Goal: Understand process/instructions: Learn how to perform a task or action

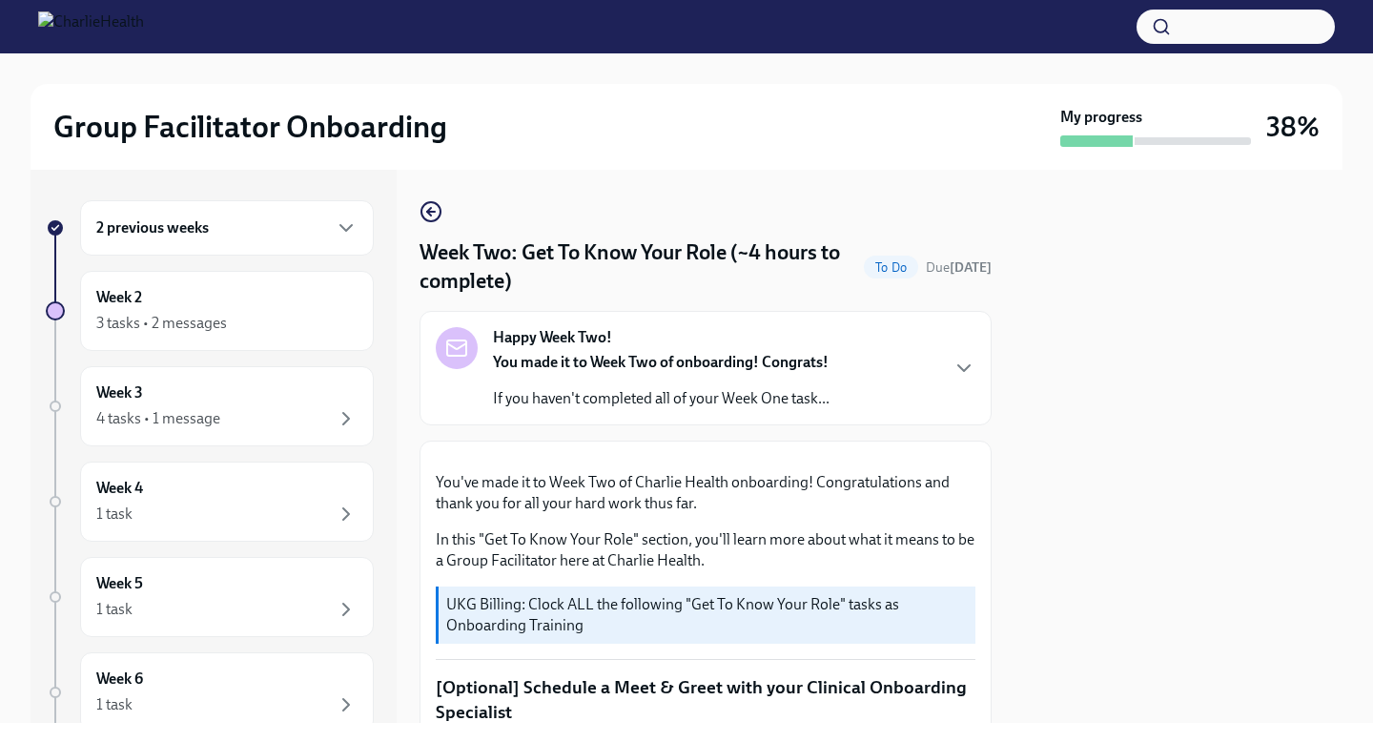
click at [688, 391] on p "If you haven't completed all of your Week One task..." at bounding box center [661, 398] width 337 height 21
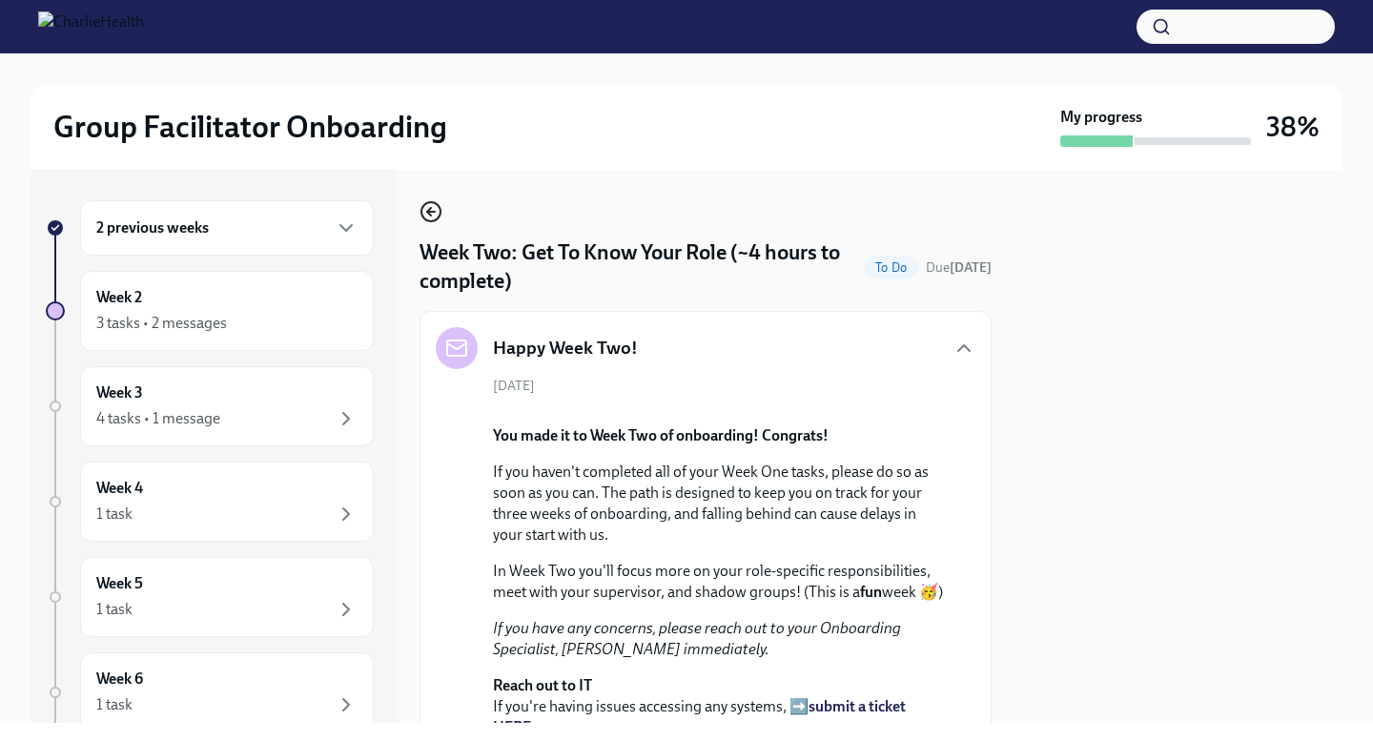
click at [430, 215] on icon "button" at bounding box center [429, 212] width 4 height 8
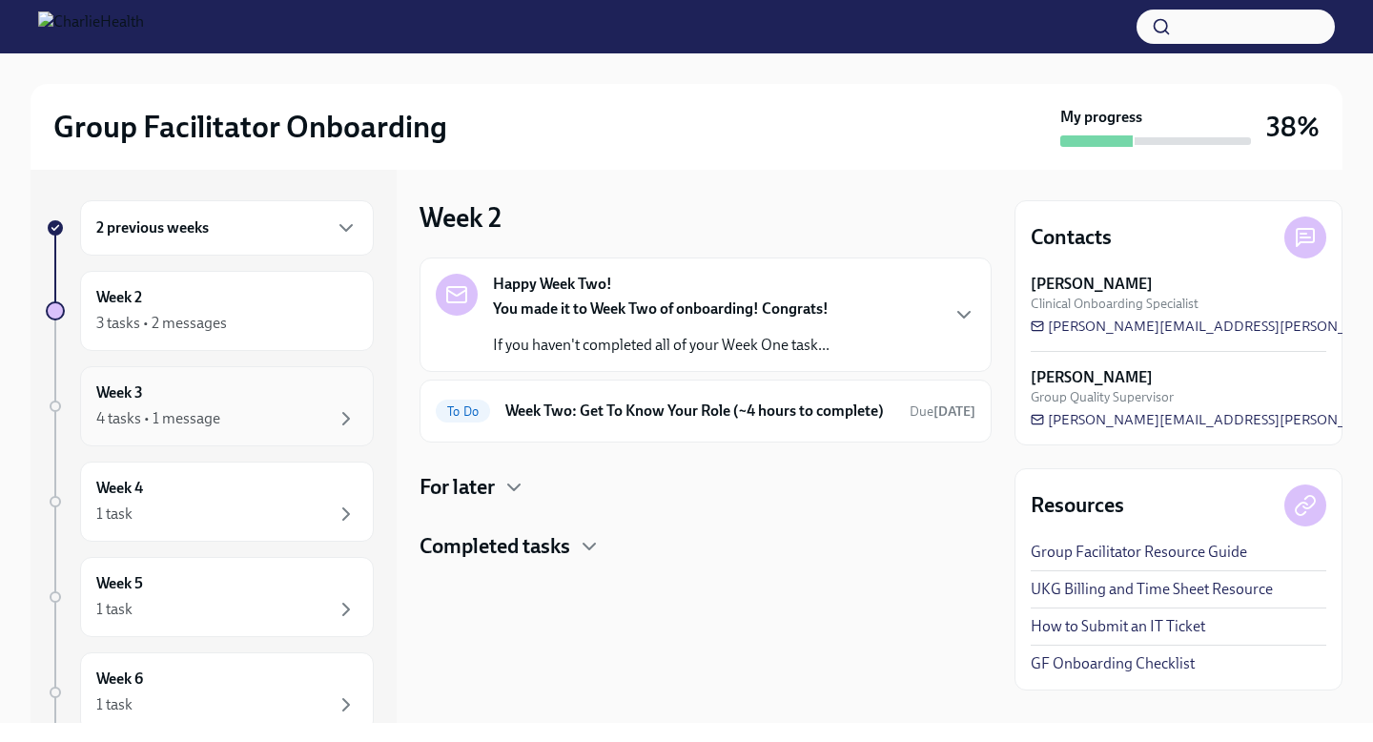
click at [273, 407] on div "4 tasks • 1 message" at bounding box center [226, 418] width 261 height 23
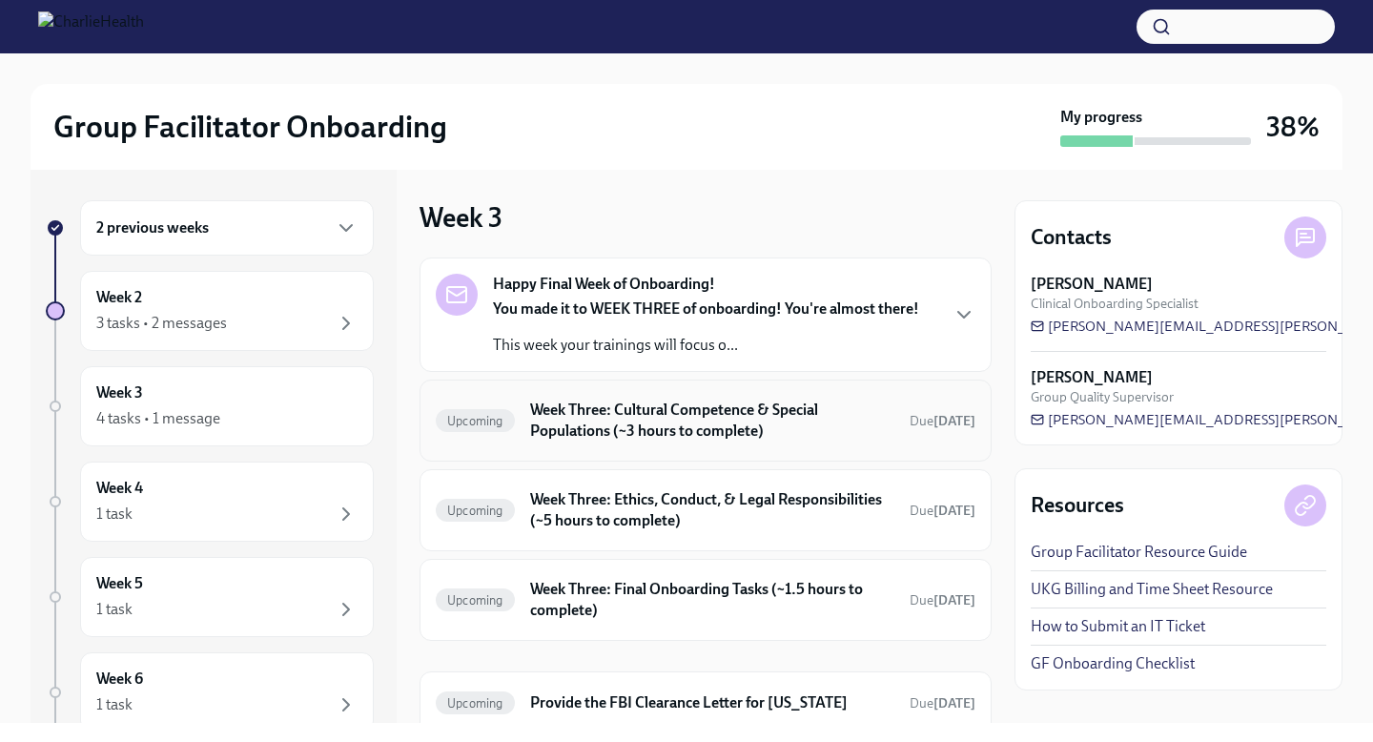
scroll to position [72, 0]
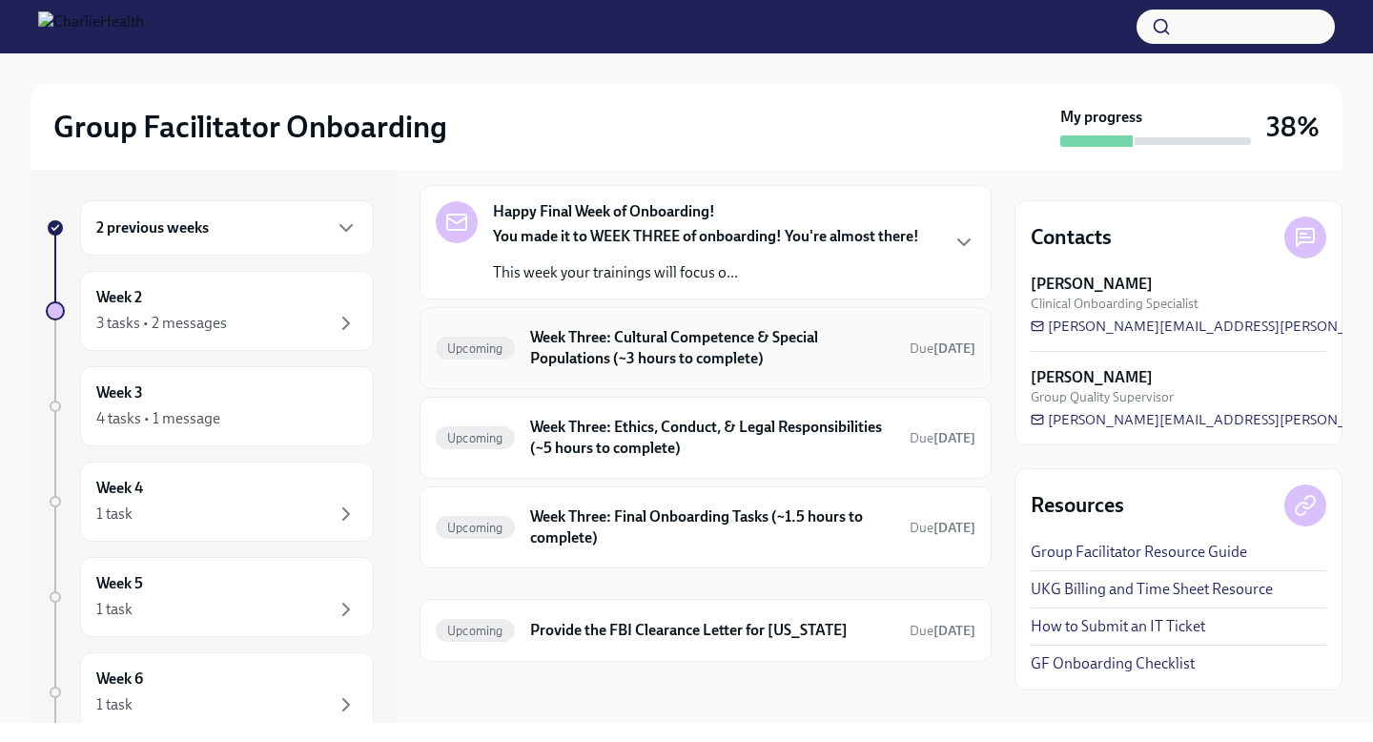
click at [725, 346] on h6 "Week Three: Cultural Competence & Special Populations (~3 hours to complete)" at bounding box center [712, 348] width 364 height 42
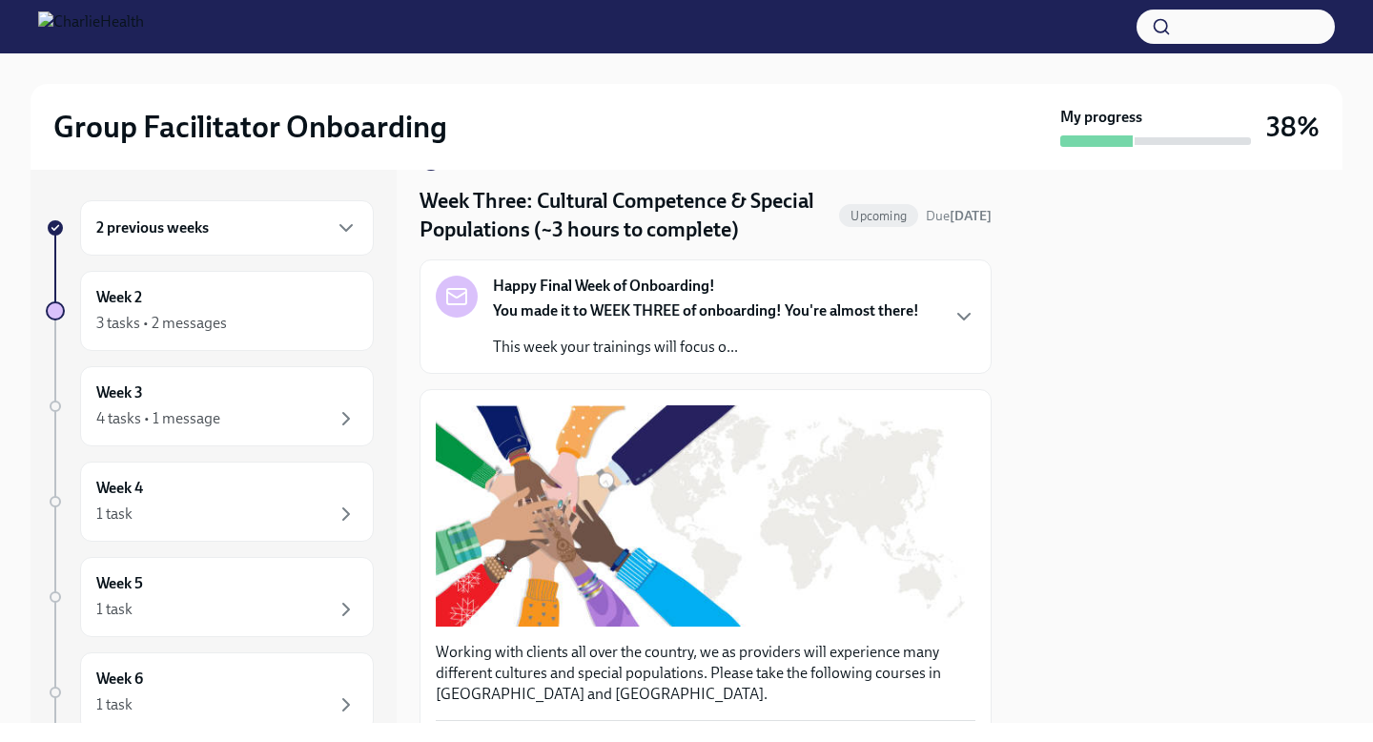
scroll to position [90, 0]
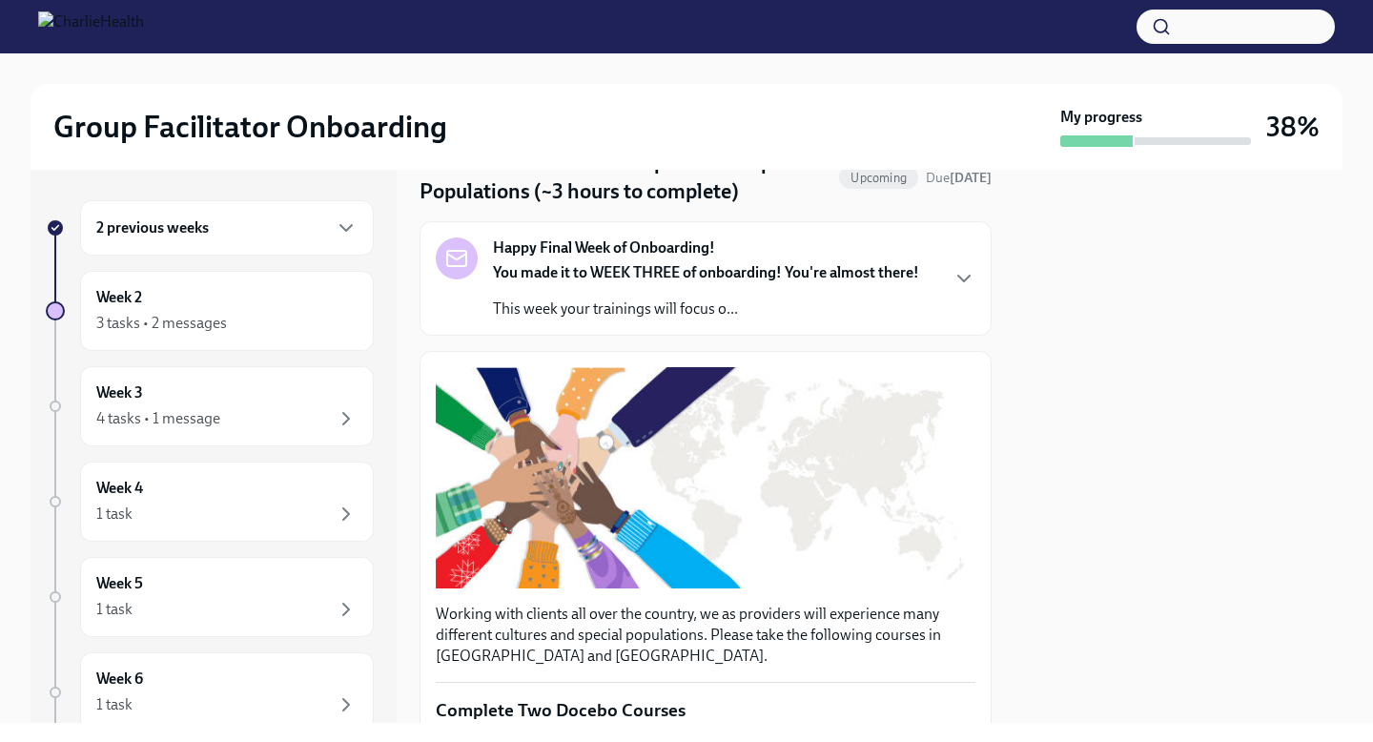
click at [857, 297] on div "You made it to WEEK THREE of onboarding! You're almost there! This week your tr…" at bounding box center [706, 290] width 426 height 57
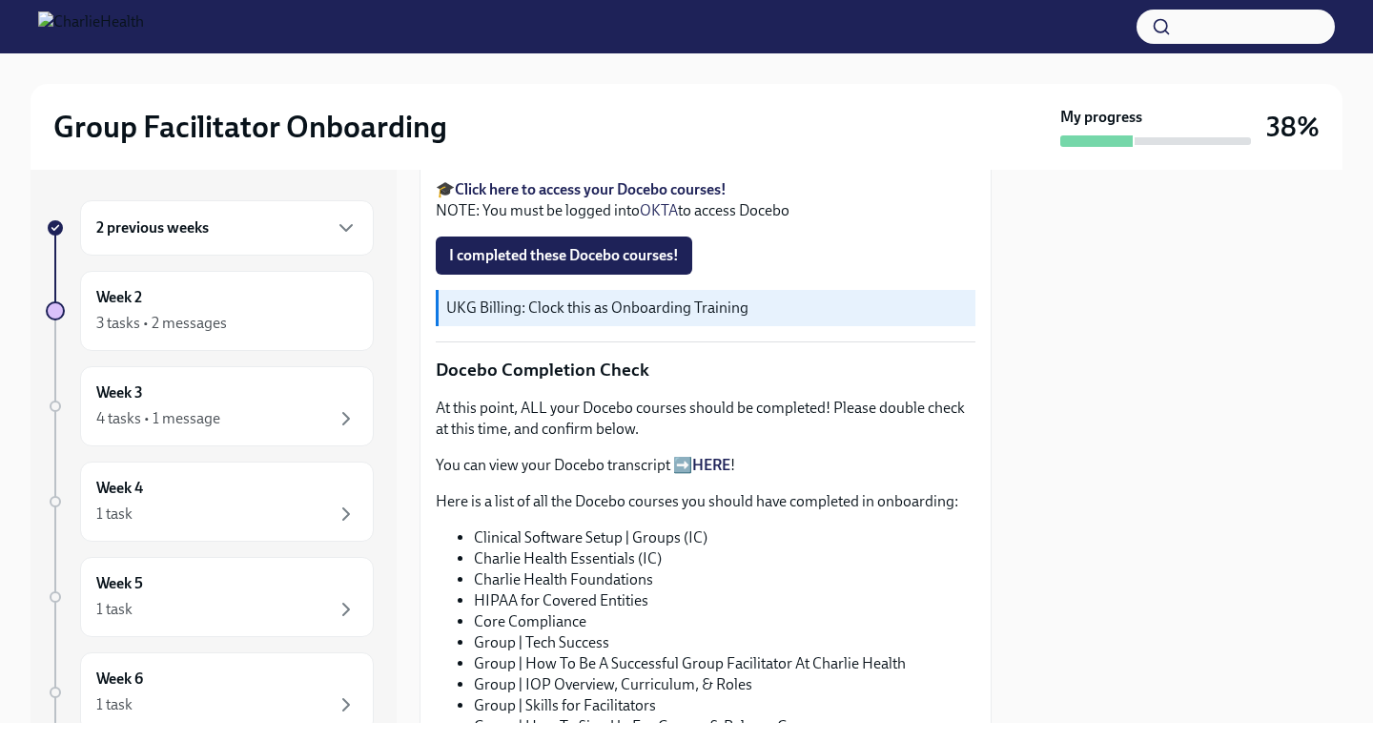
scroll to position [1230, 0]
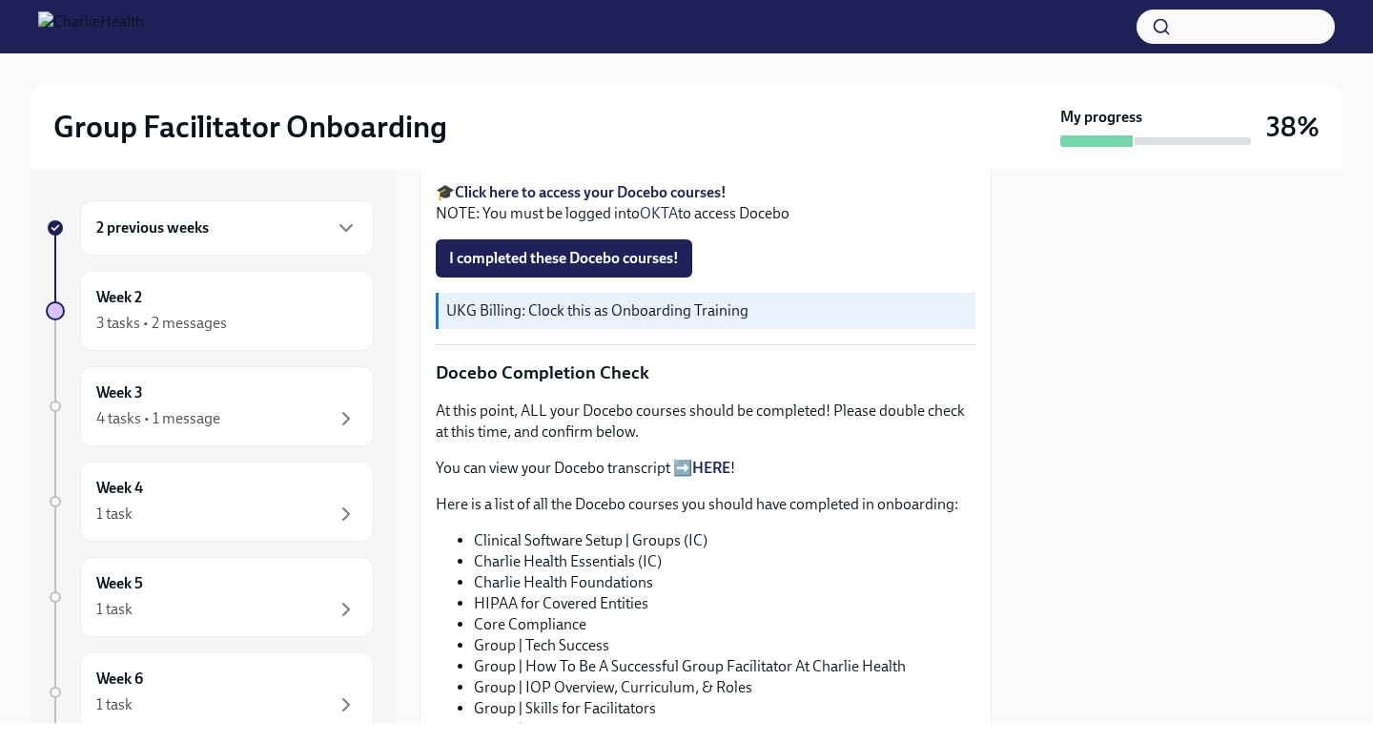
click at [615, 201] on strong "Click here to access your Docebo courses!" at bounding box center [591, 192] width 272 height 18
